Goal: Task Accomplishment & Management: Complete application form

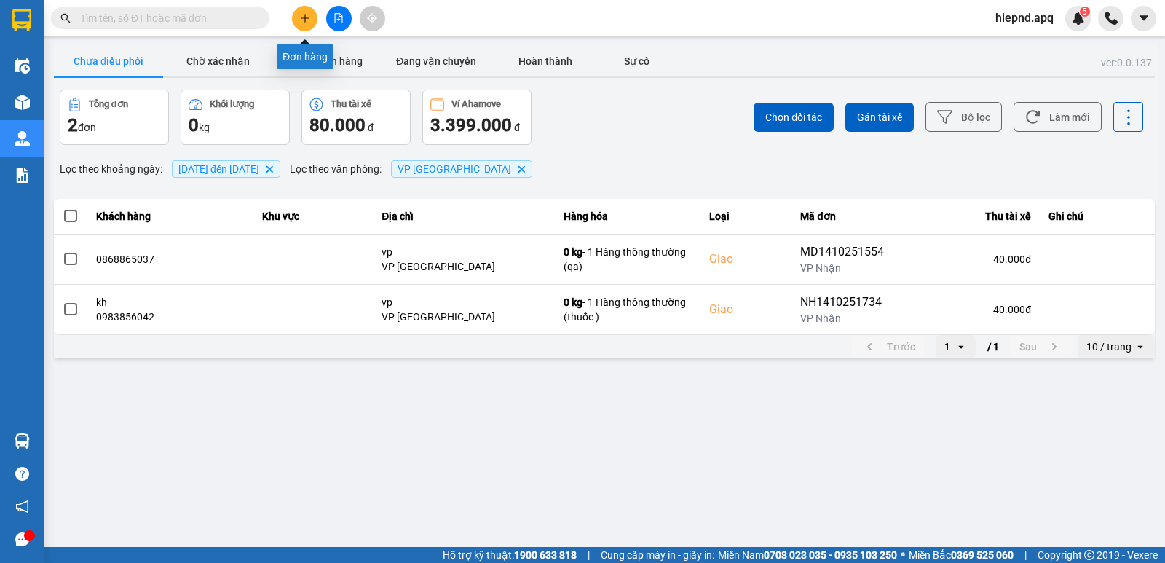
click at [303, 12] on button at bounding box center [304, 18] width 25 height 25
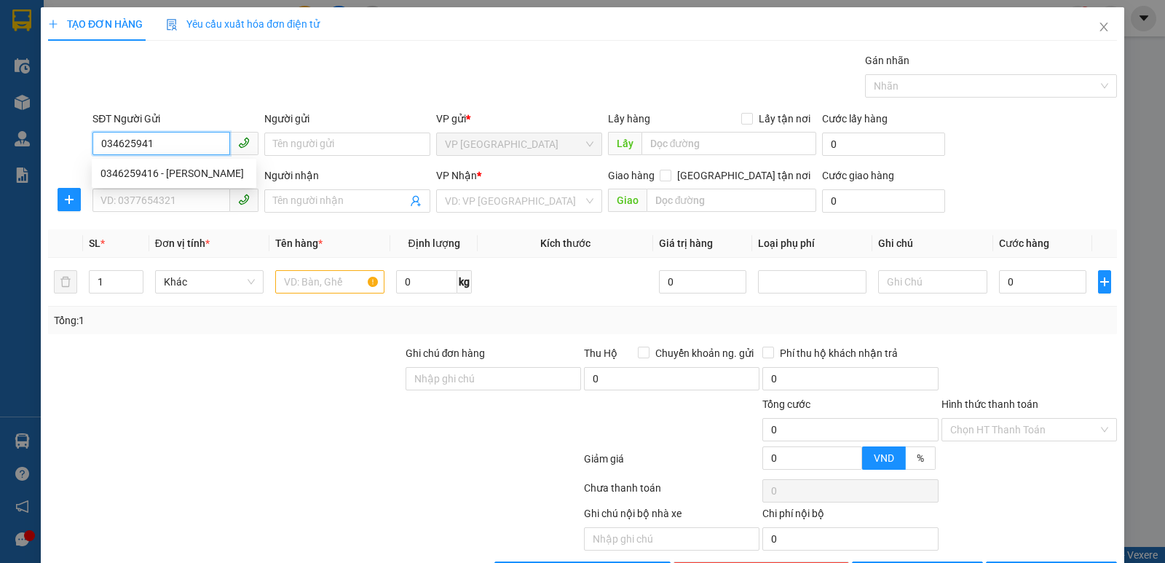
type input "0346259416"
click at [156, 173] on div "0346259416 - [PERSON_NAME]" at bounding box center [173, 173] width 147 height 16
type input "[PERSON_NAME]"
type input "0346259416"
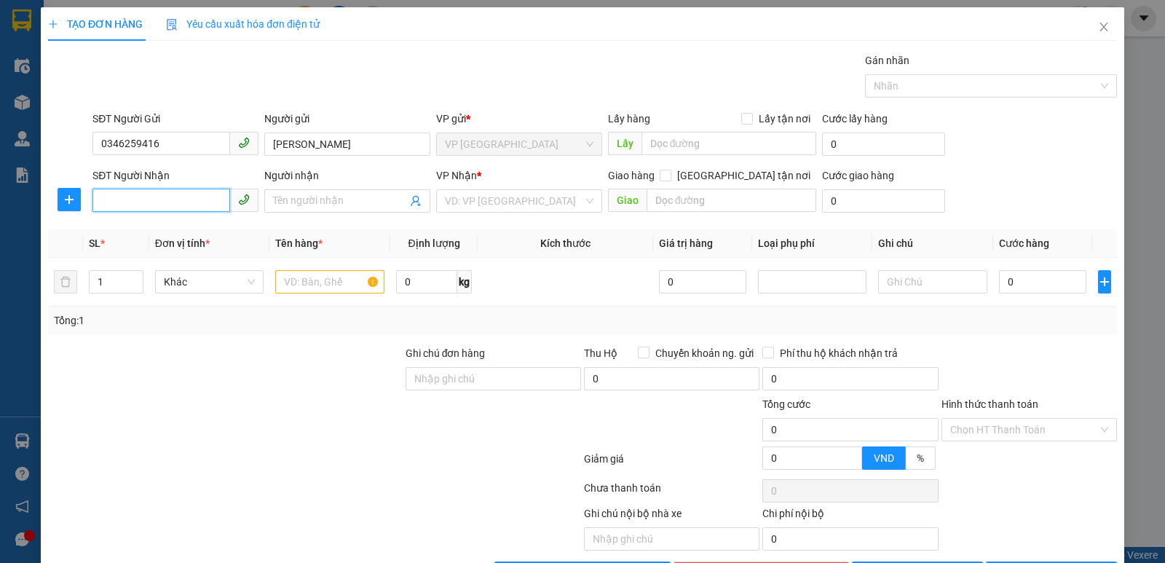
click at [154, 203] on input "SĐT Người Nhận" at bounding box center [161, 200] width 138 height 23
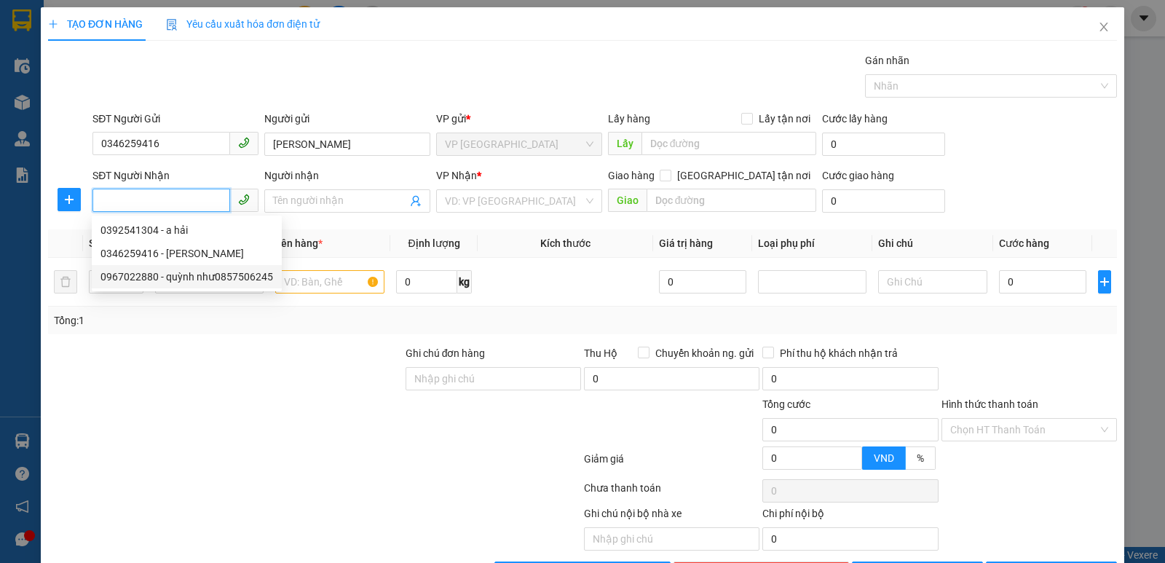
click at [144, 274] on div "0967022880 - quỳnh như0857506245" at bounding box center [186, 277] width 173 height 16
type input "0967022880"
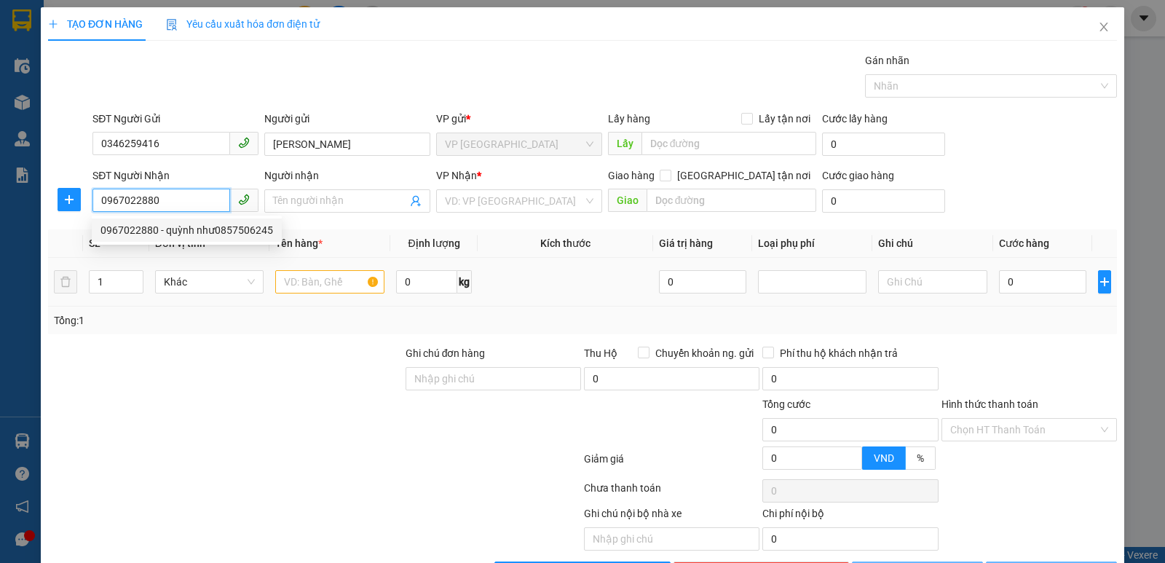
type input "quỳnh như0857506245"
checkbox input "true"
type input "vp"
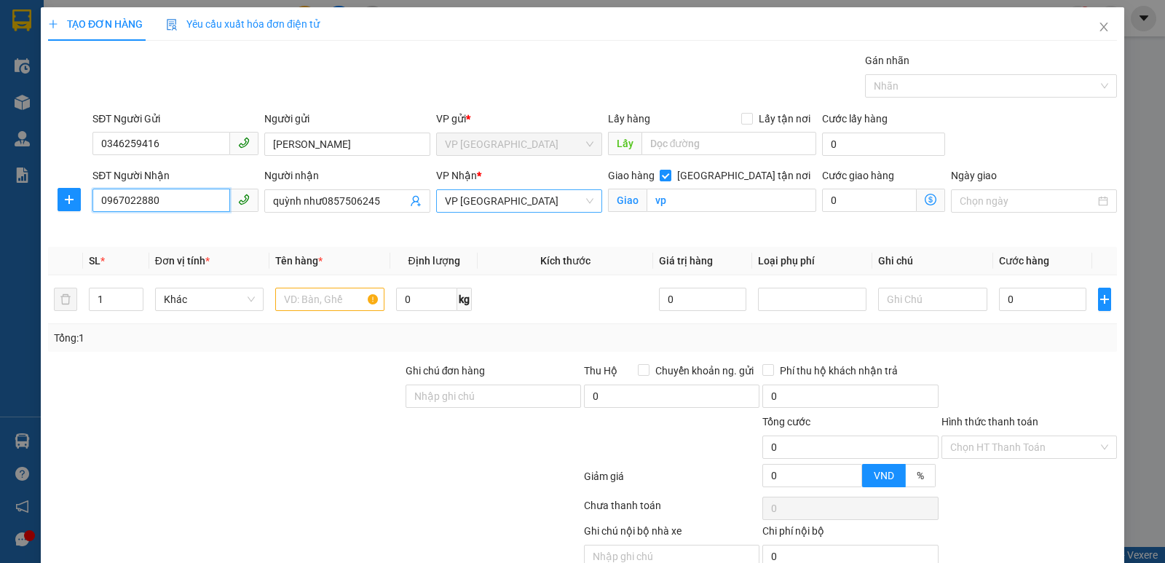
click at [558, 194] on span "VP [GEOGRAPHIC_DATA]" at bounding box center [519, 201] width 149 height 22
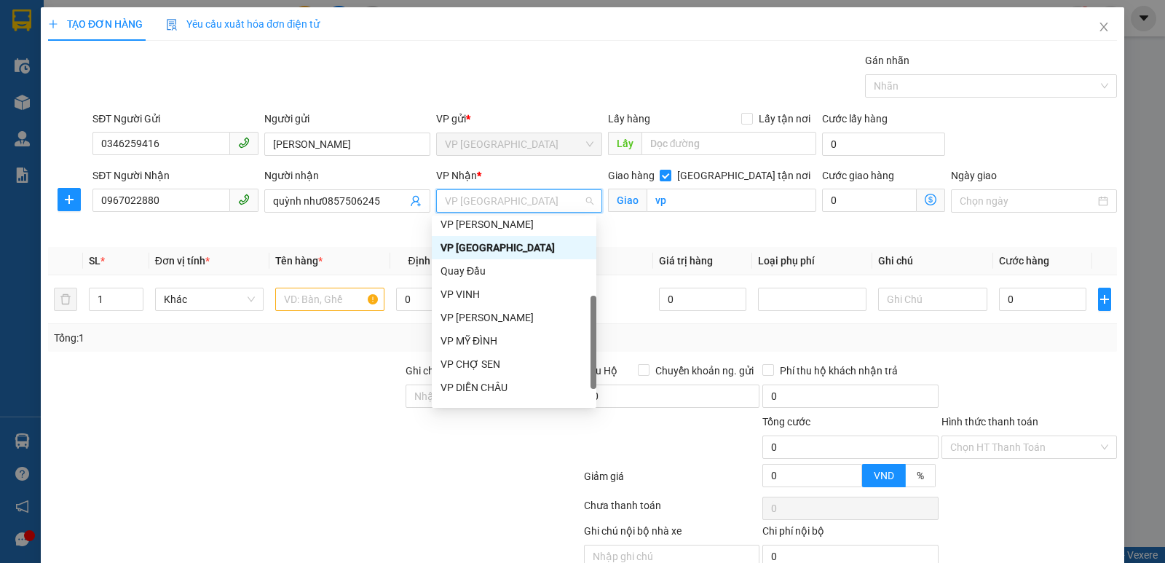
scroll to position [192, 0]
click at [491, 349] on div "VP MỸ ĐÌNH" at bounding box center [514, 340] width 165 height 23
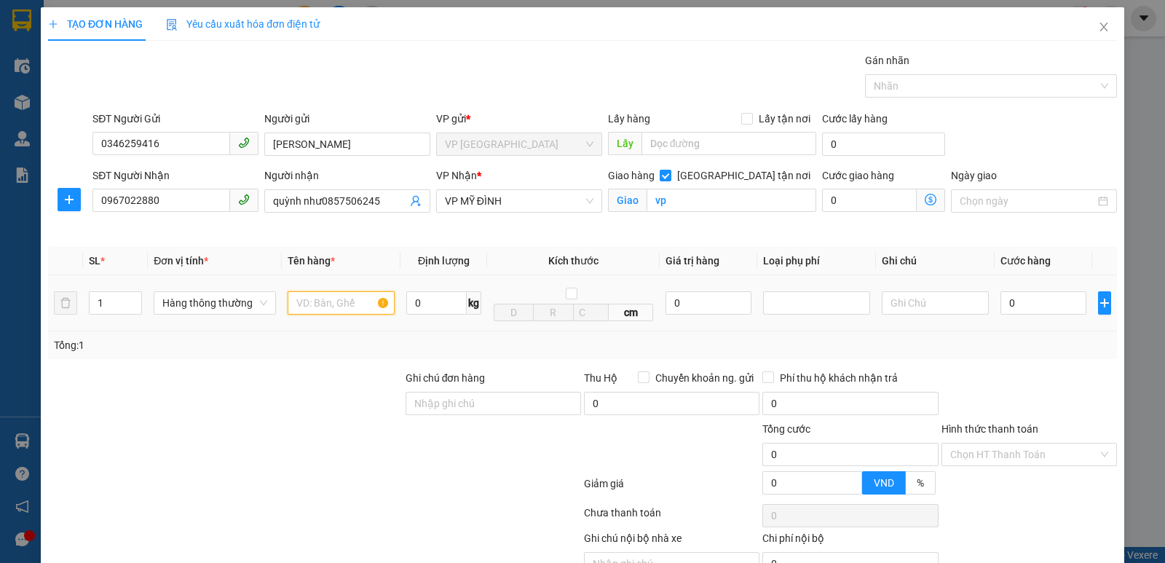
click at [312, 305] on input "text" at bounding box center [341, 302] width 107 height 23
type input "thuc pham"
click at [1034, 310] on input "0" at bounding box center [1043, 302] width 86 height 23
type input "4"
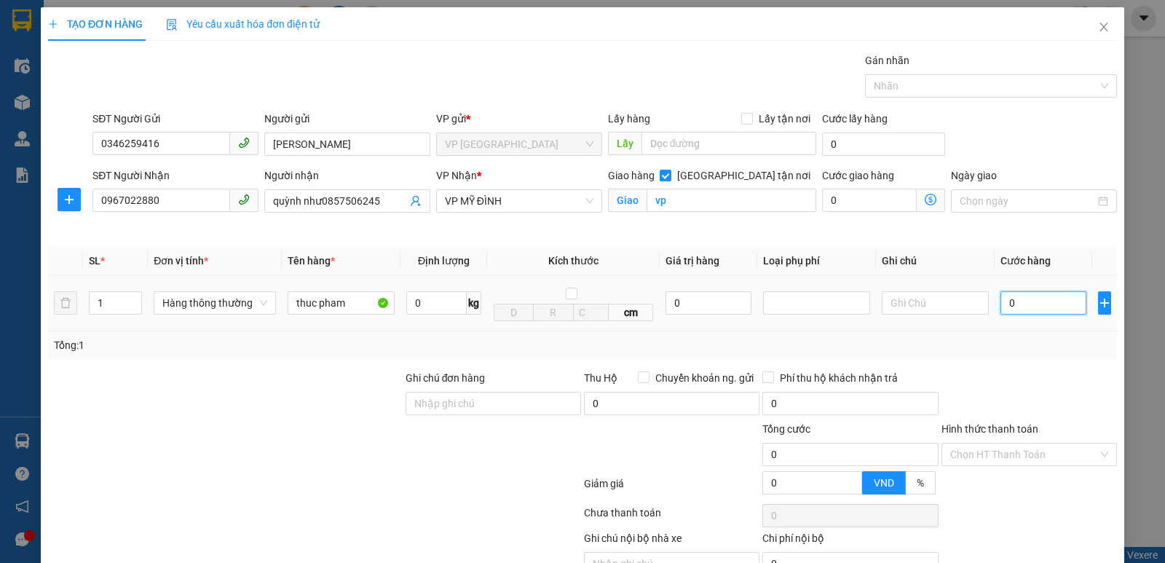
type input "4"
type input "40"
type input "400"
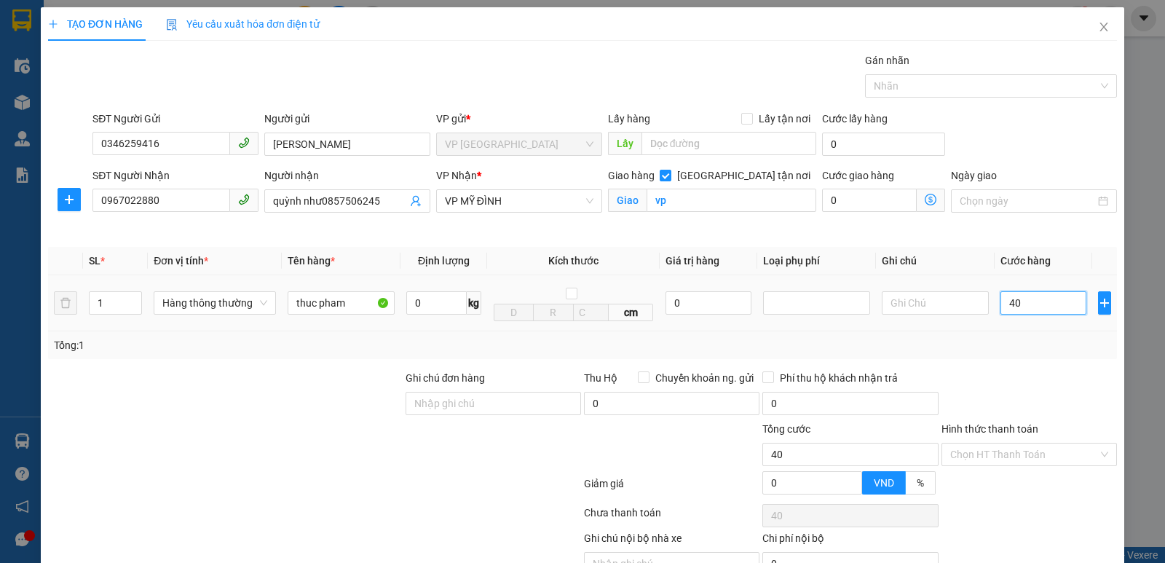
type input "400"
type input "4.000"
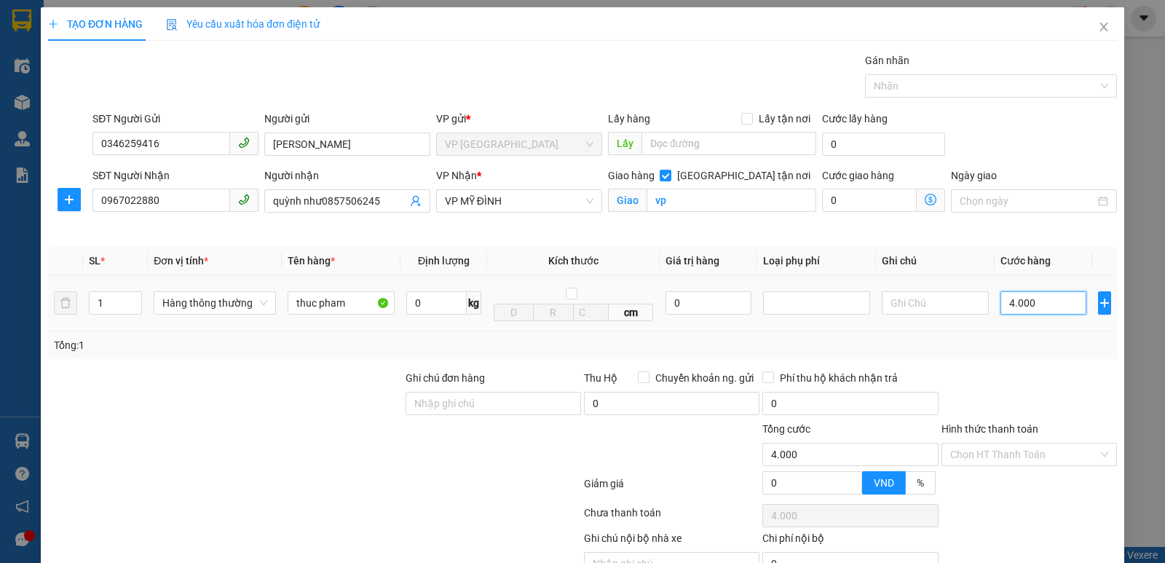
type input "40.000"
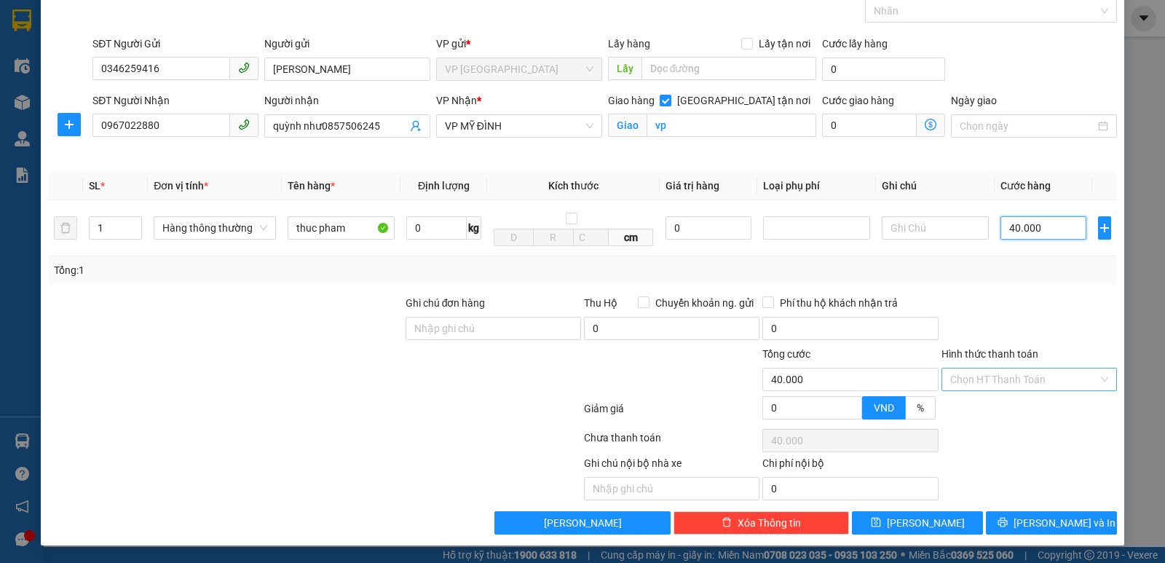
type input "40.000"
click at [1024, 383] on input "Hình thức thanh toán" at bounding box center [1024, 379] width 148 height 22
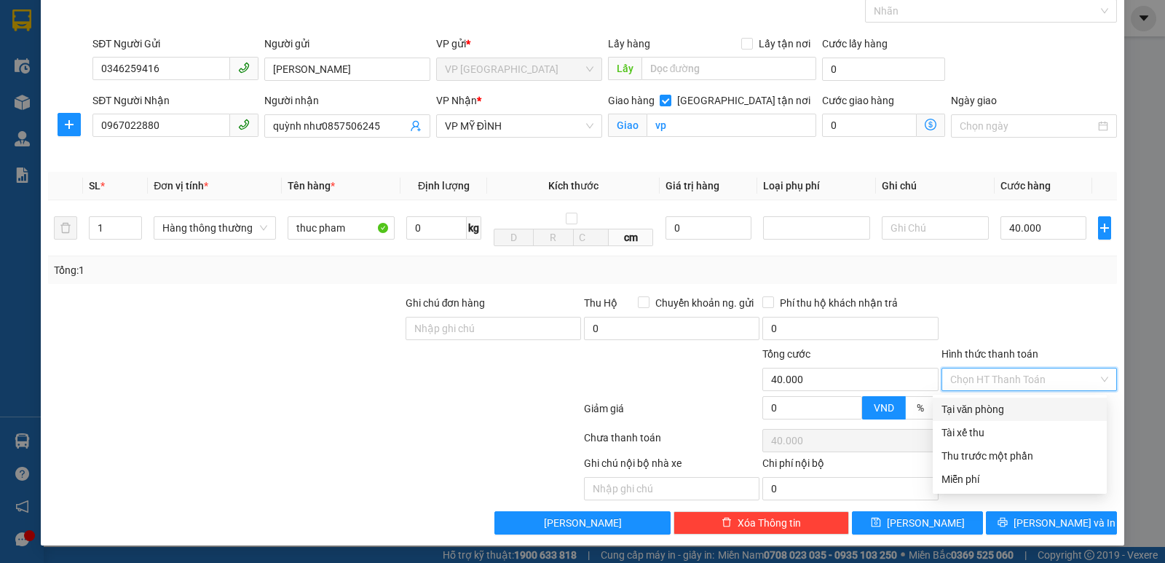
click at [1010, 410] on div "Tại văn phòng" at bounding box center [1019, 409] width 157 height 16
type input "0"
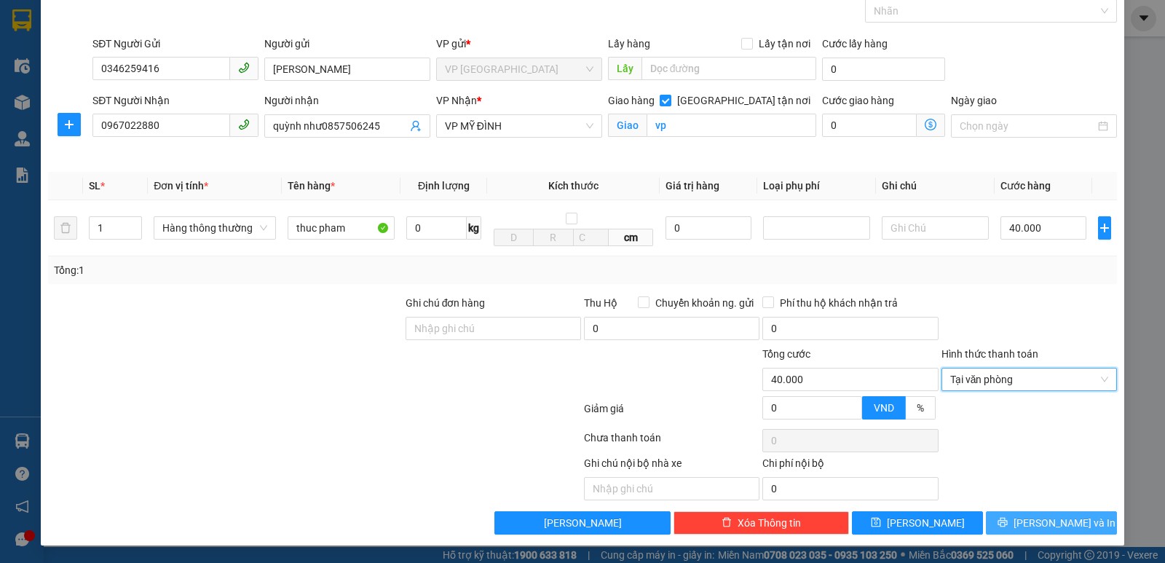
click at [1007, 524] on icon "printer" at bounding box center [1001, 522] width 9 height 9
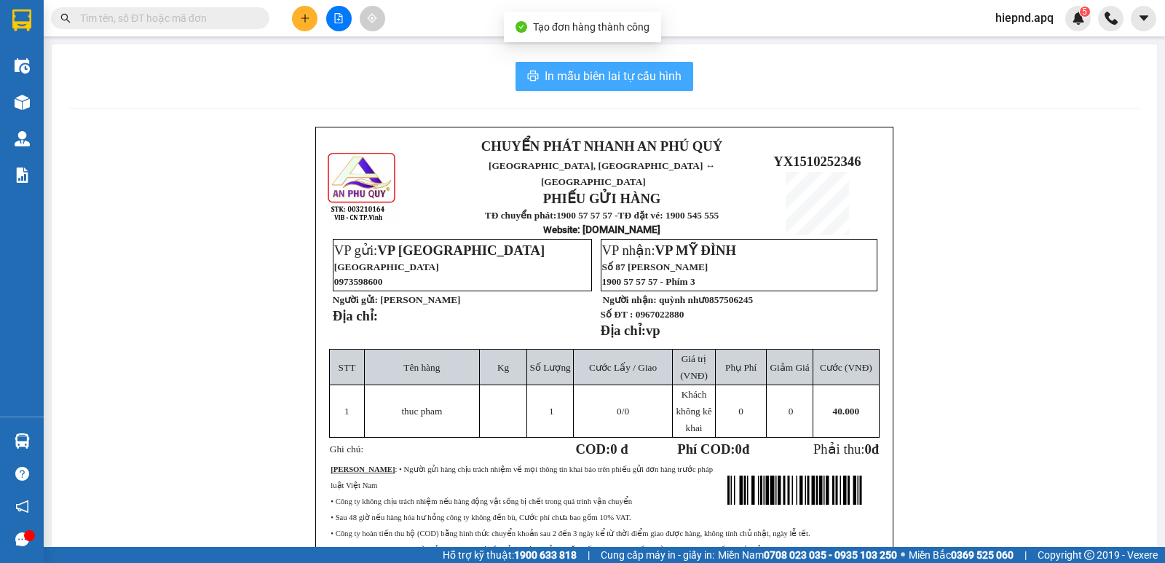
click at [657, 76] on span "In mẫu biên lai tự cấu hình" at bounding box center [613, 76] width 137 height 18
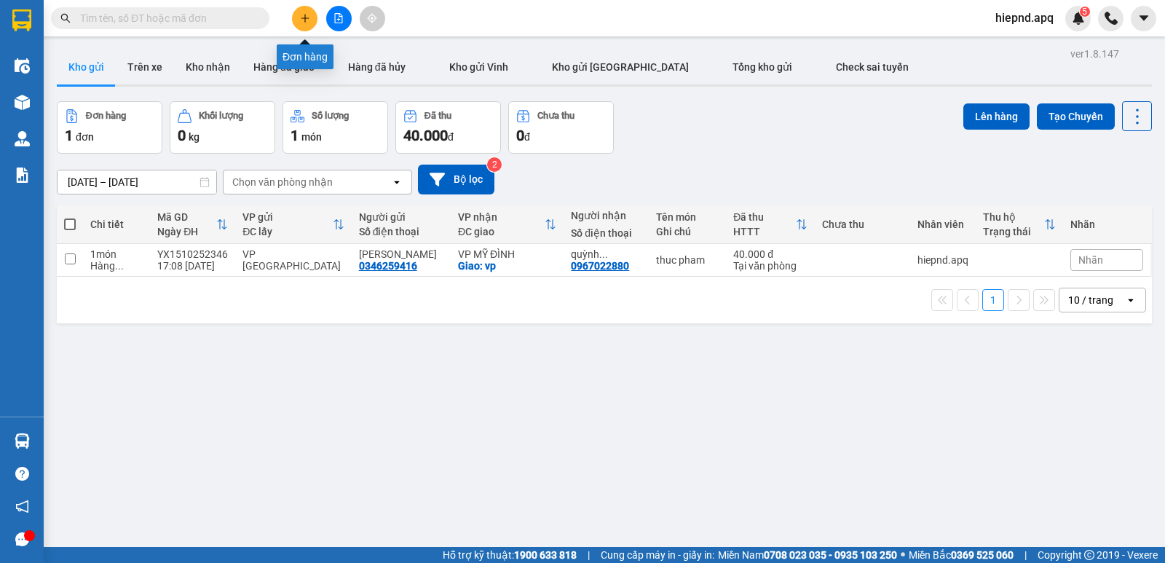
click at [305, 19] on icon "plus" at bounding box center [304, 18] width 1 height 8
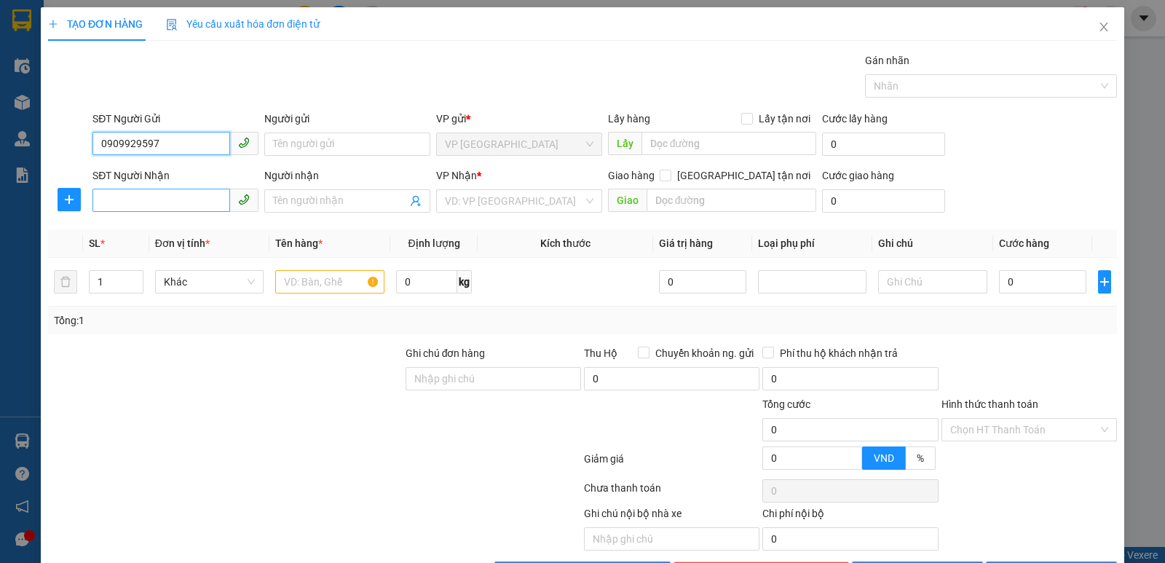
type input "0909929597"
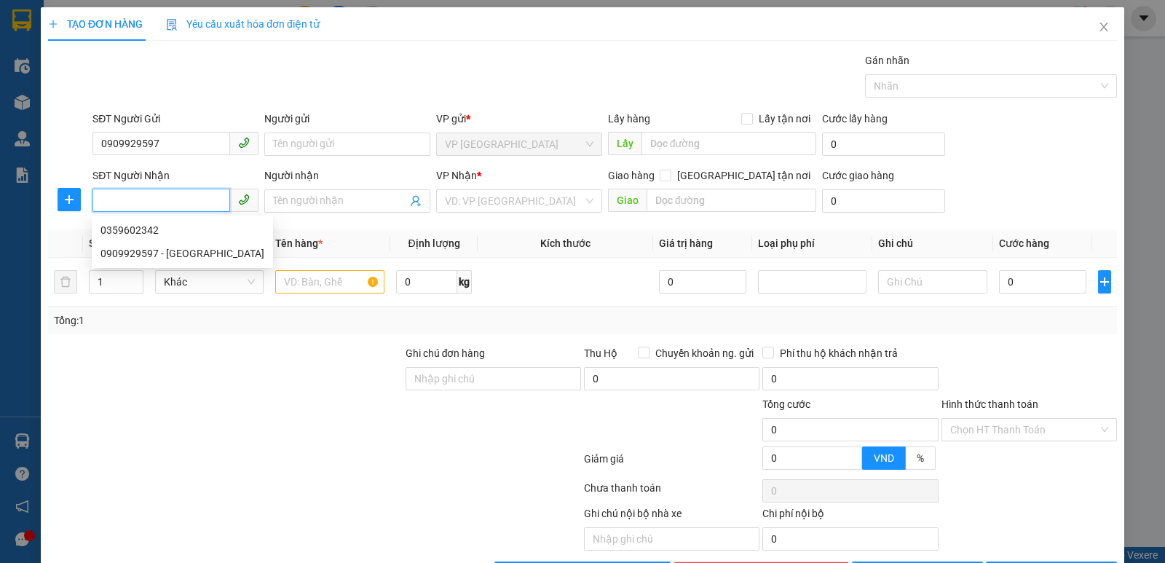
click at [122, 194] on input "SĐT Người Nhận" at bounding box center [161, 200] width 138 height 23
click at [133, 237] on div "0359602342" at bounding box center [182, 230] width 164 height 16
type input "0359602342"
checkbox input "true"
type input "mđ"
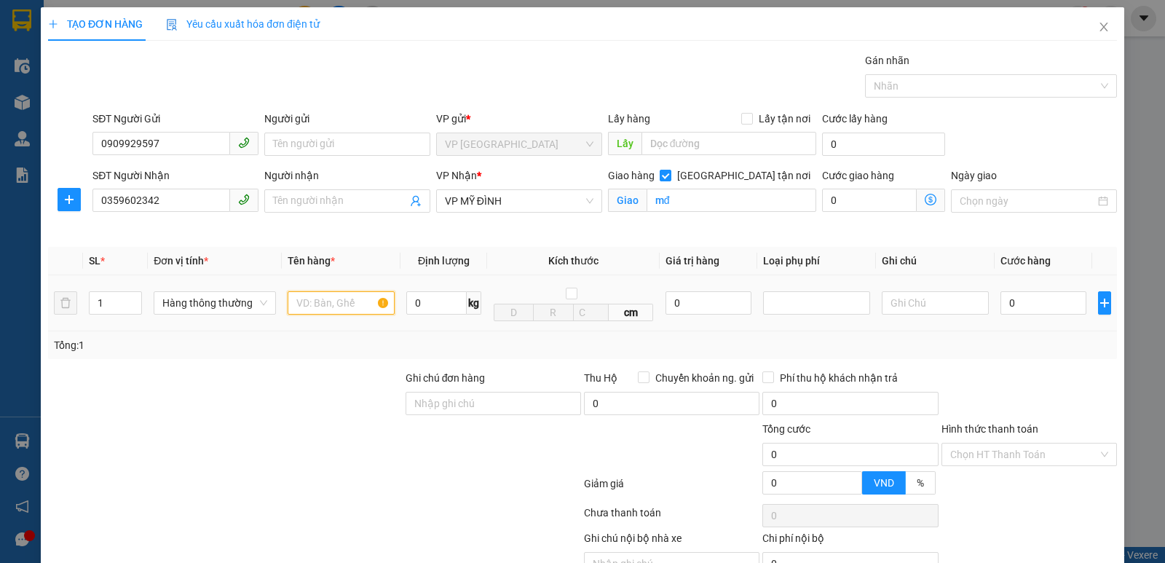
click at [313, 304] on input "text" at bounding box center [341, 302] width 107 height 23
type input "mau rang"
click at [1013, 310] on input "0" at bounding box center [1043, 302] width 86 height 23
type input "3"
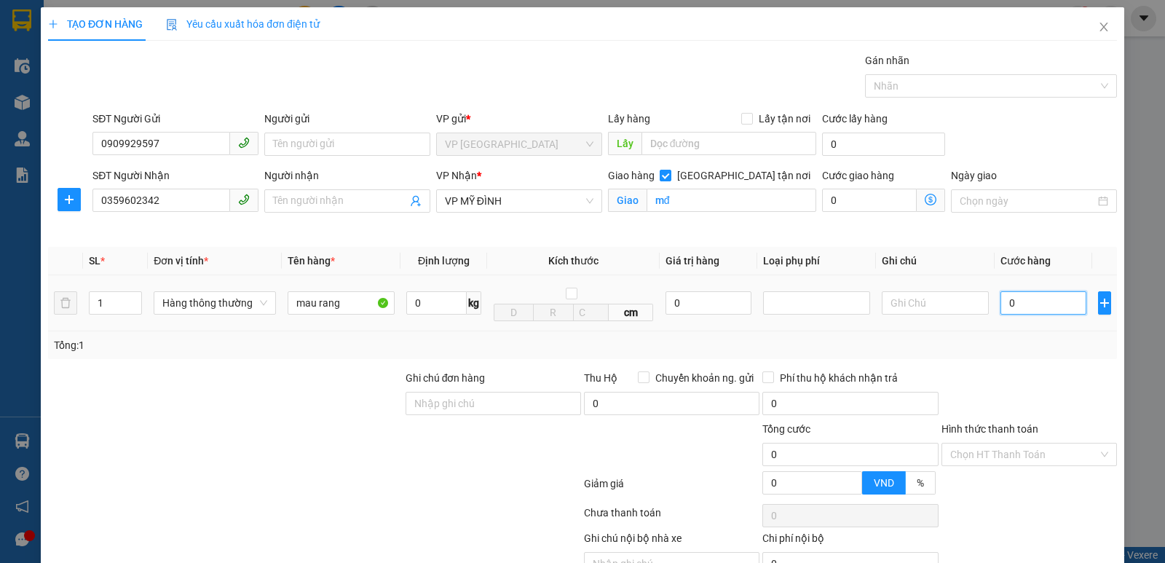
type input "3"
type input "30"
type input "300"
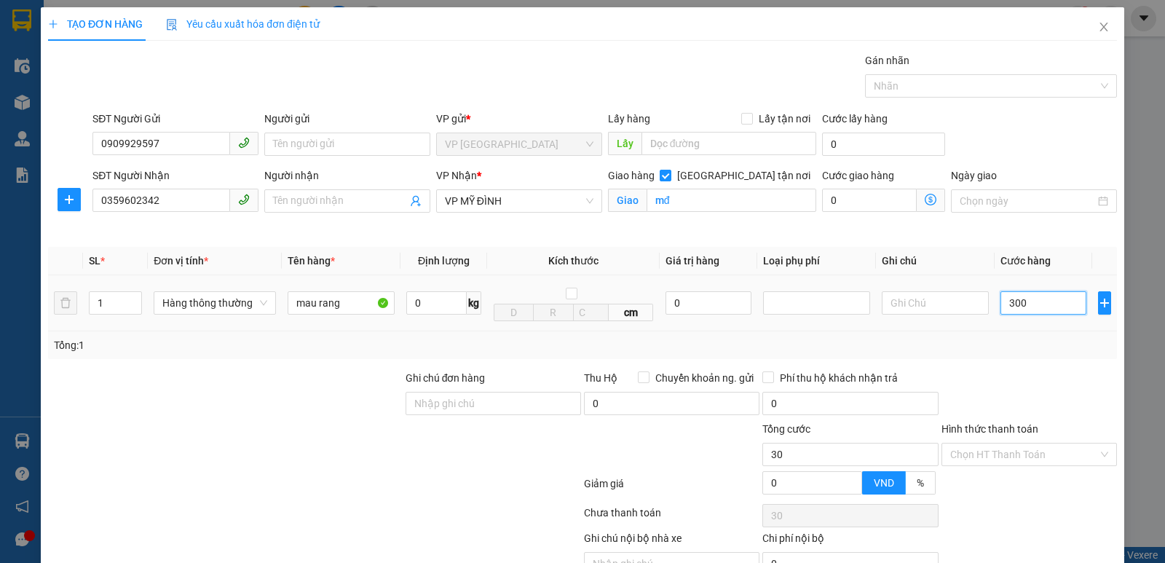
type input "300"
type input "3.000"
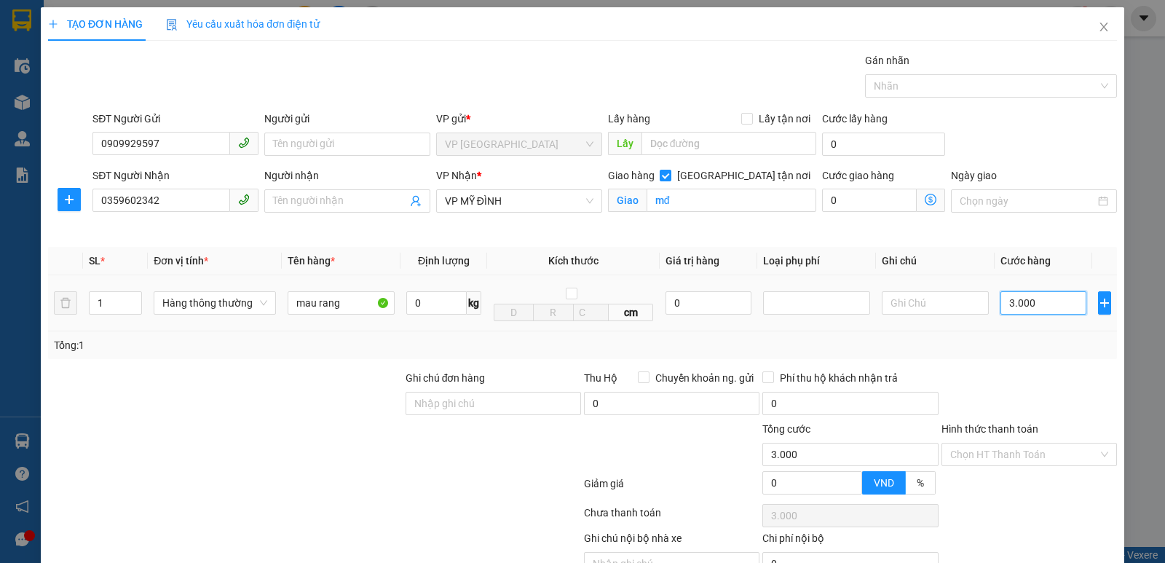
type input "30.000"
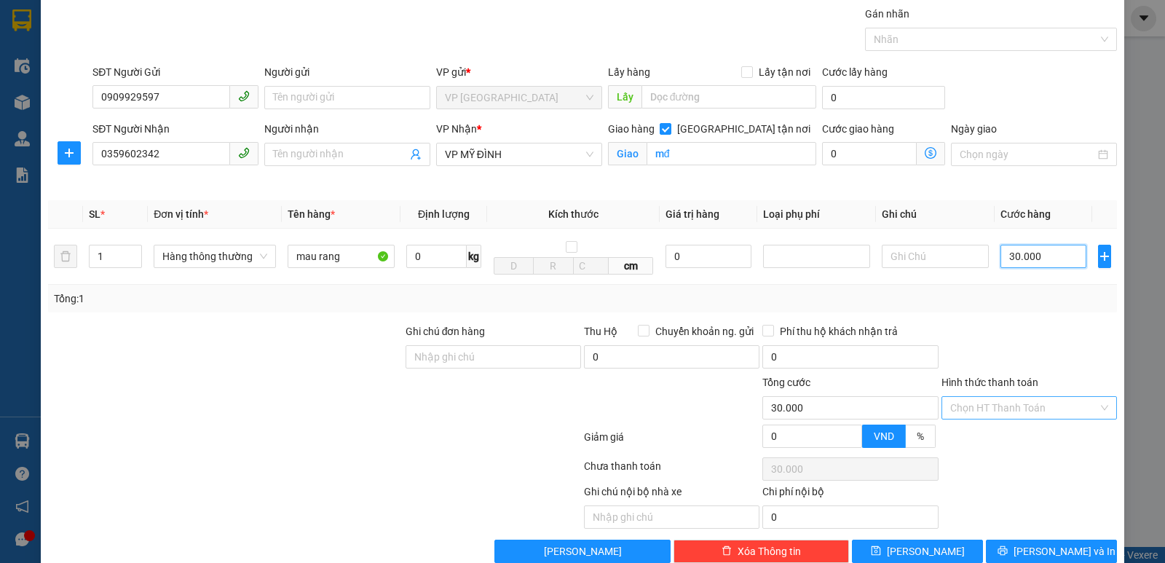
scroll to position [73, 0]
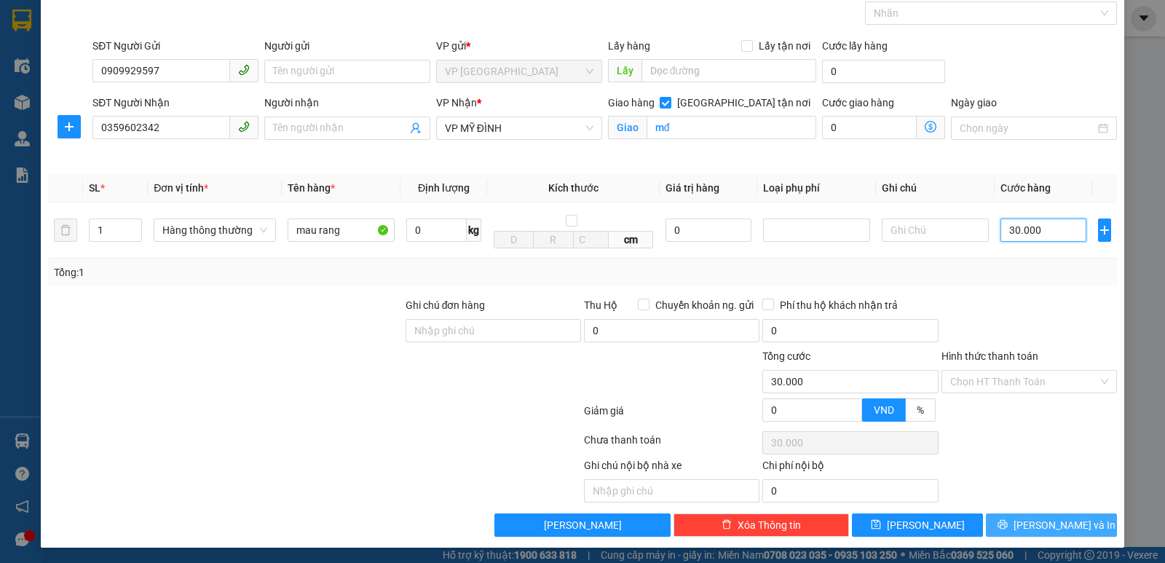
type input "30.000"
click at [1034, 521] on span "[PERSON_NAME] và In" at bounding box center [1064, 525] width 102 height 16
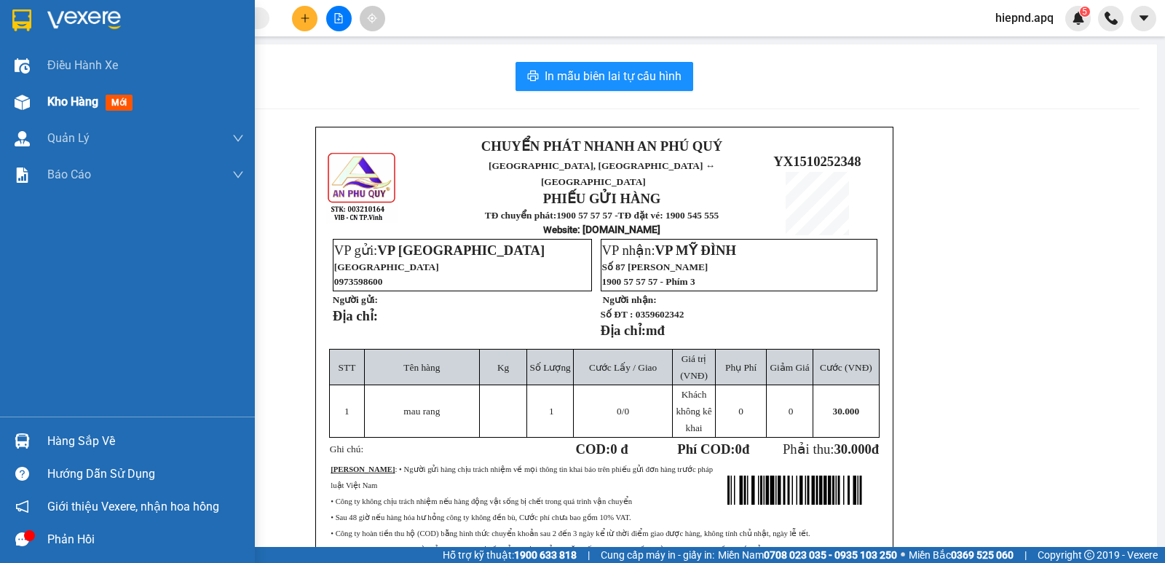
click at [76, 104] on span "Kho hàng" at bounding box center [72, 102] width 51 height 14
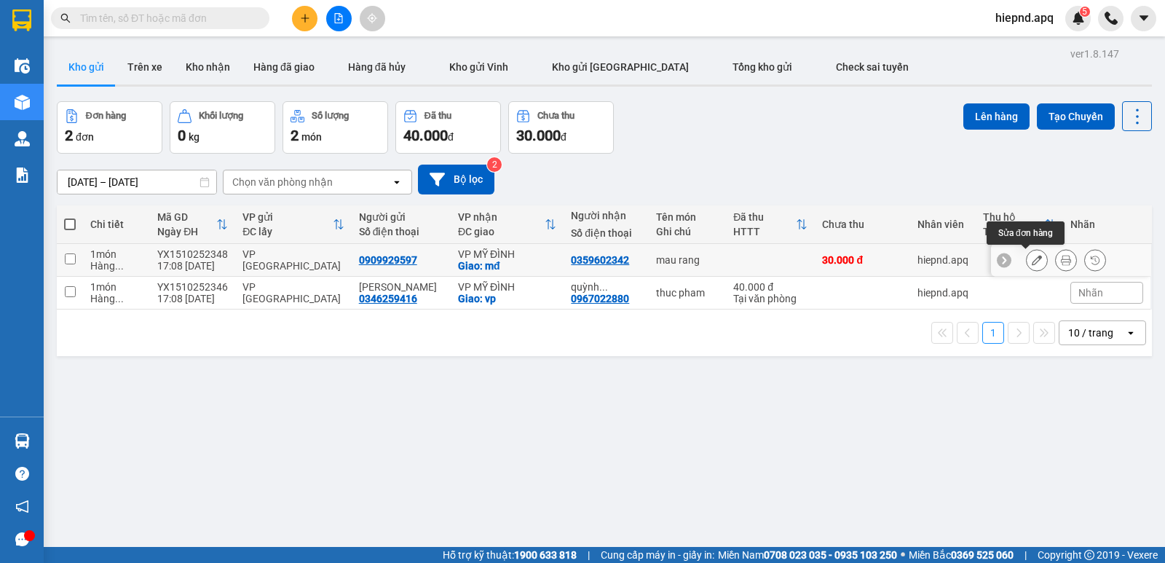
click at [1032, 261] on icon at bounding box center [1037, 260] width 10 height 10
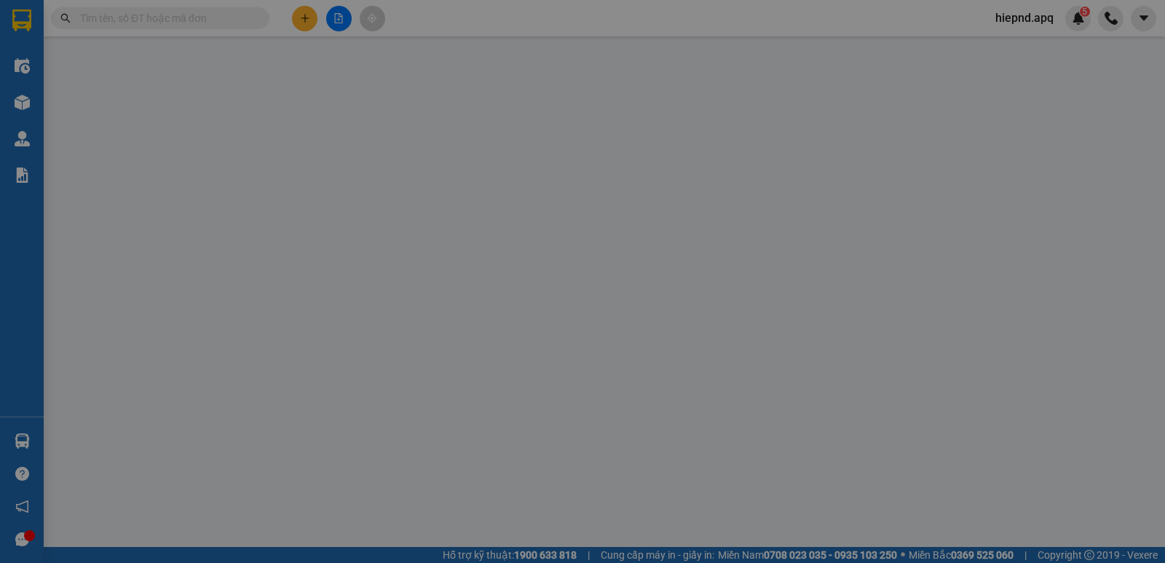
type input "0909929597"
type input "0359602342"
checkbox input "true"
type input "mđ"
type input "0"
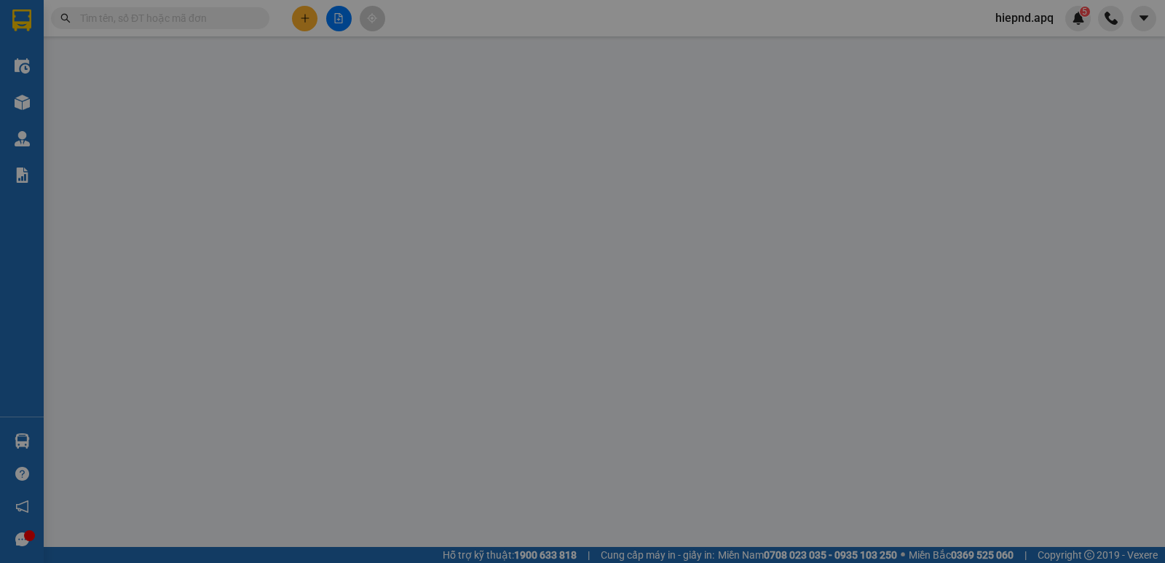
type input "30.000"
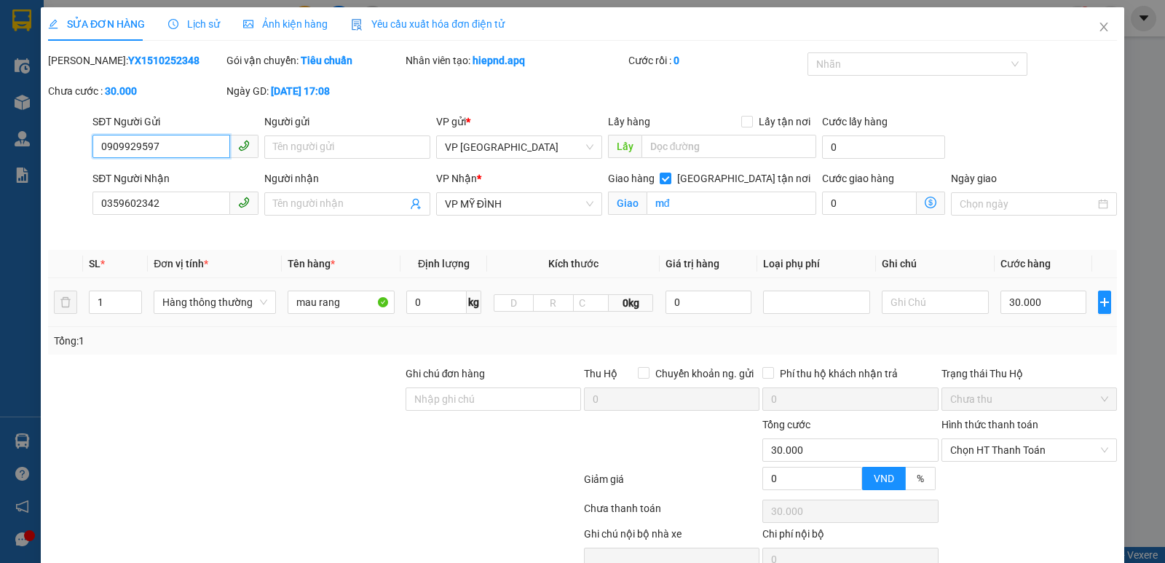
scroll to position [71, 0]
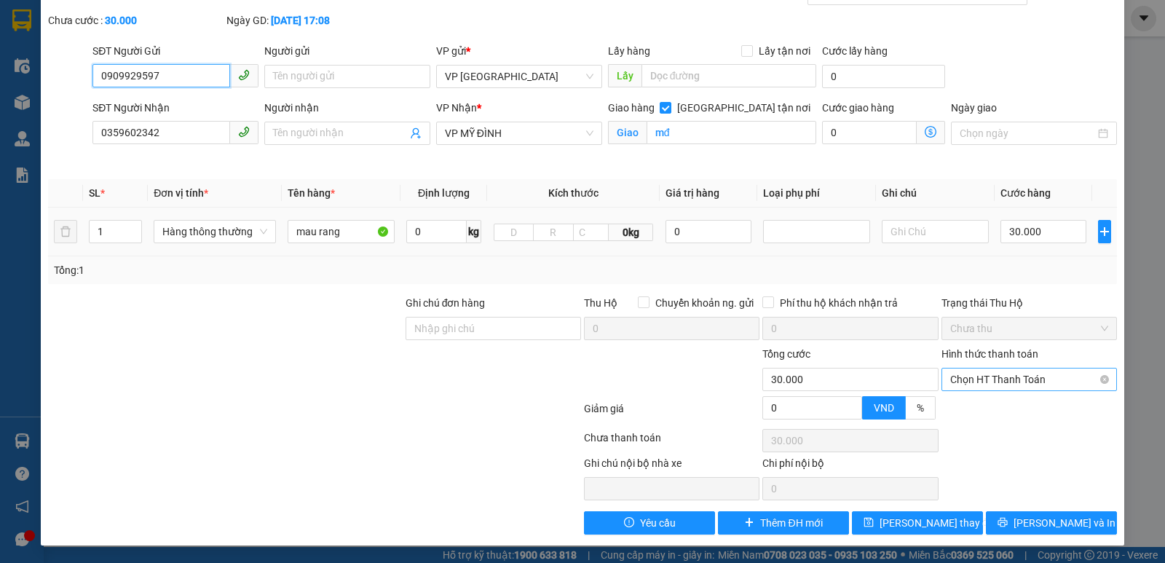
click at [1033, 379] on span "Chọn HT Thanh Toán" at bounding box center [1029, 379] width 158 height 22
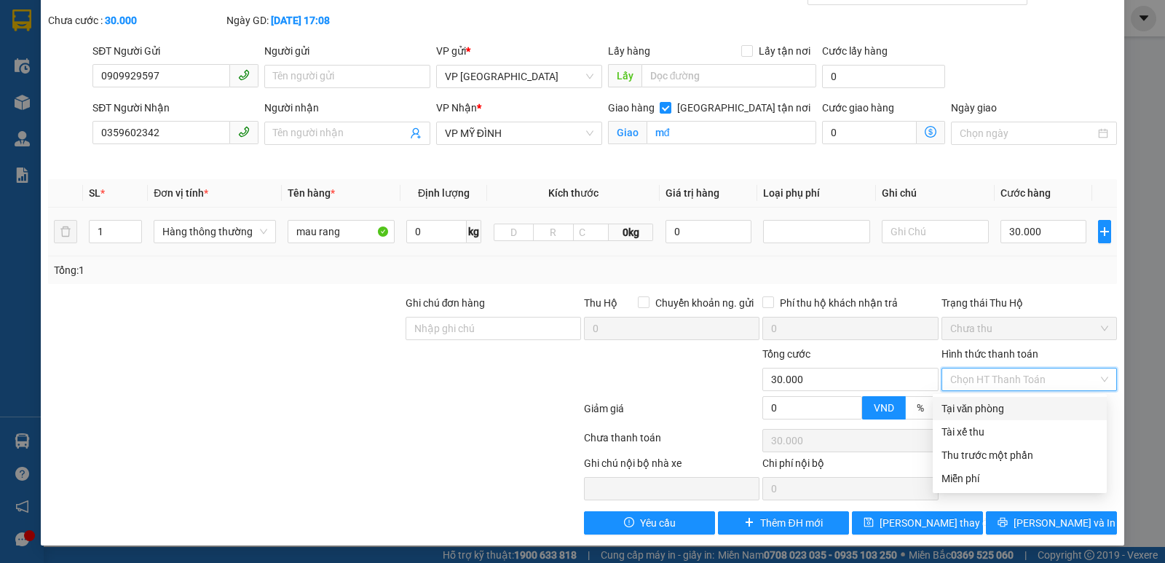
click at [1010, 411] on div "Tại văn phòng" at bounding box center [1019, 408] width 157 height 16
type input "0"
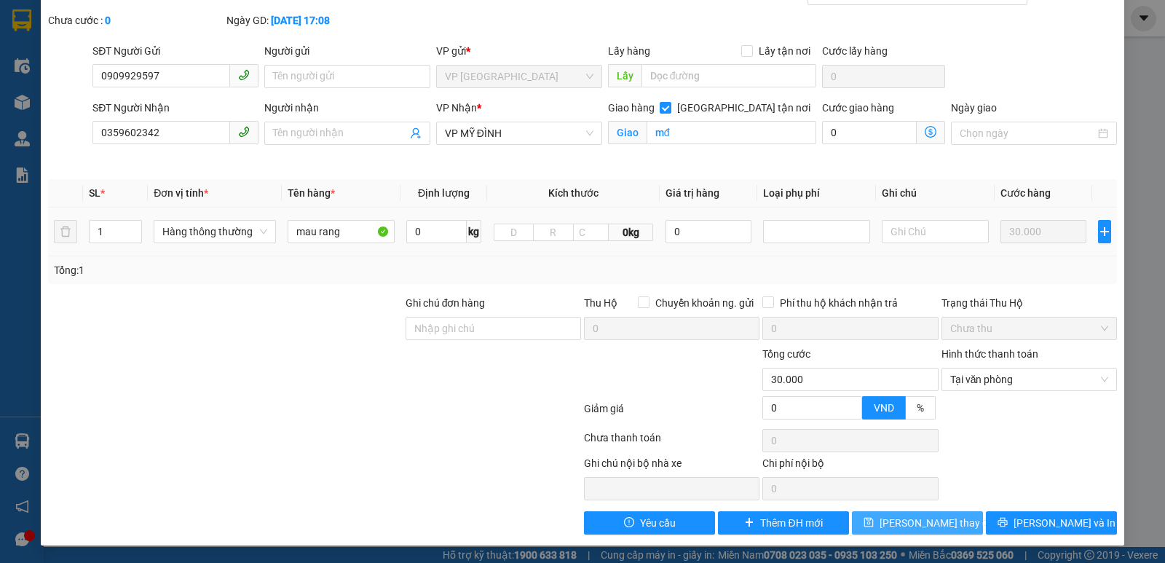
click at [935, 528] on span "[PERSON_NAME] thay đổi" at bounding box center [937, 523] width 116 height 16
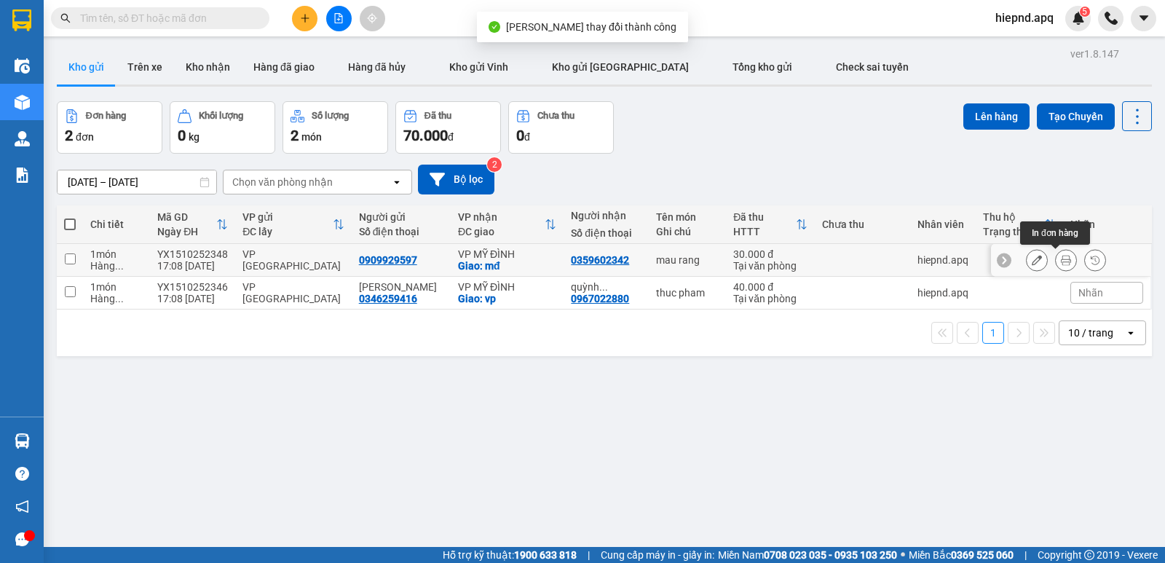
click at [1056, 257] on button at bounding box center [1066, 260] width 20 height 25
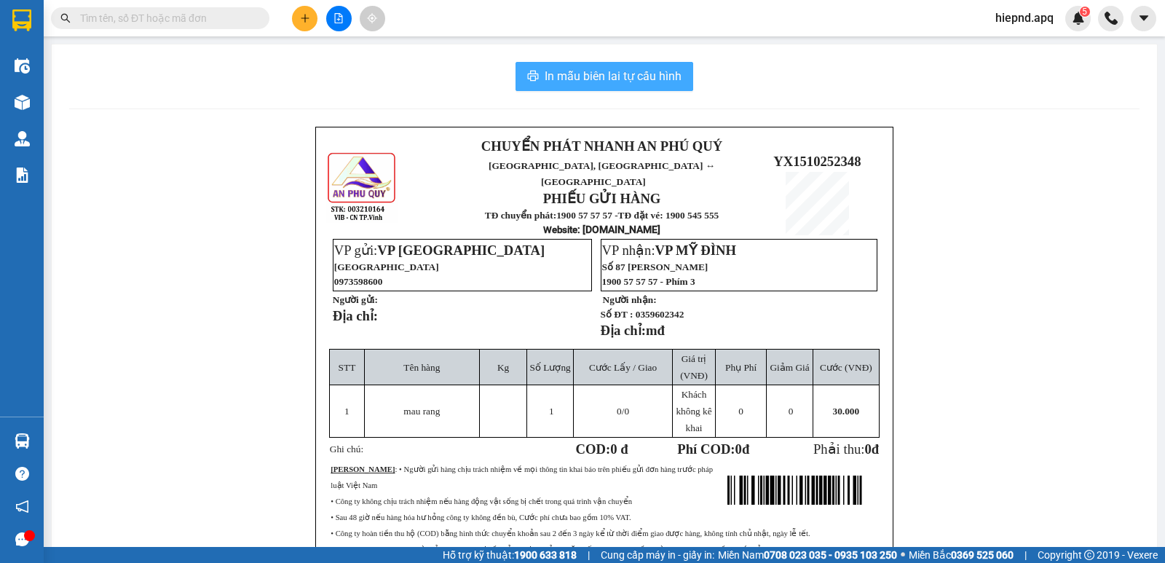
click at [572, 76] on span "In mẫu biên lai tự cấu hình" at bounding box center [613, 76] width 137 height 18
